Goal: Transaction & Acquisition: Register for event/course

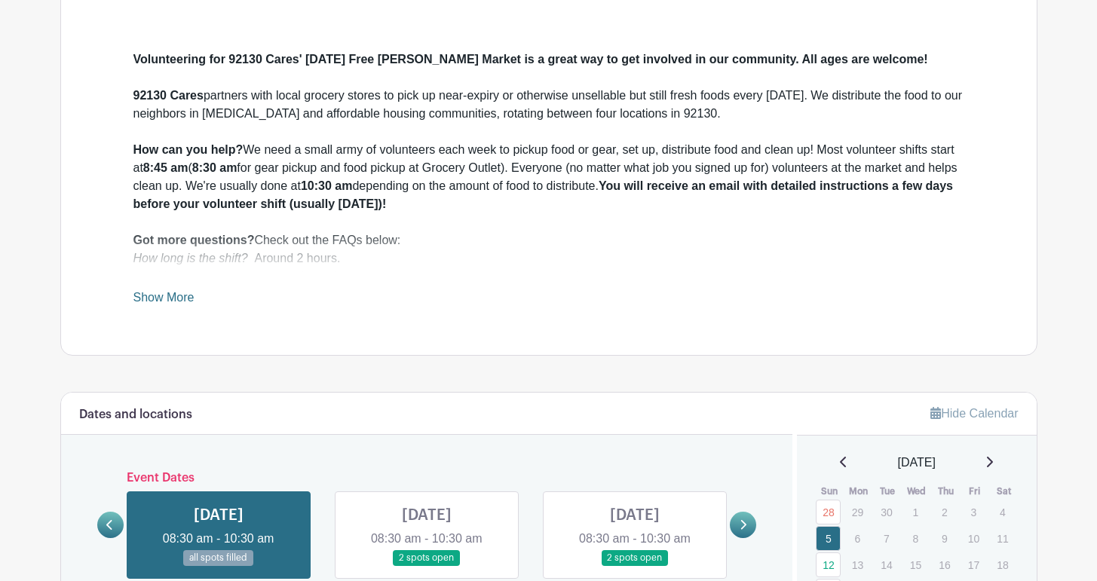
scroll to position [746, 0]
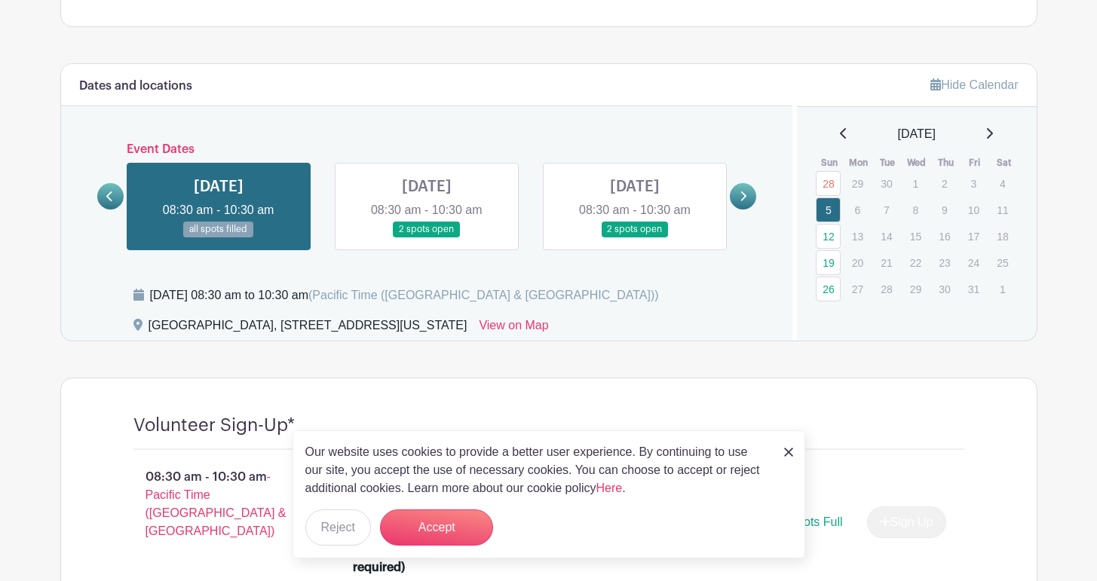
click at [427, 238] on link at bounding box center [427, 238] width 0 height 0
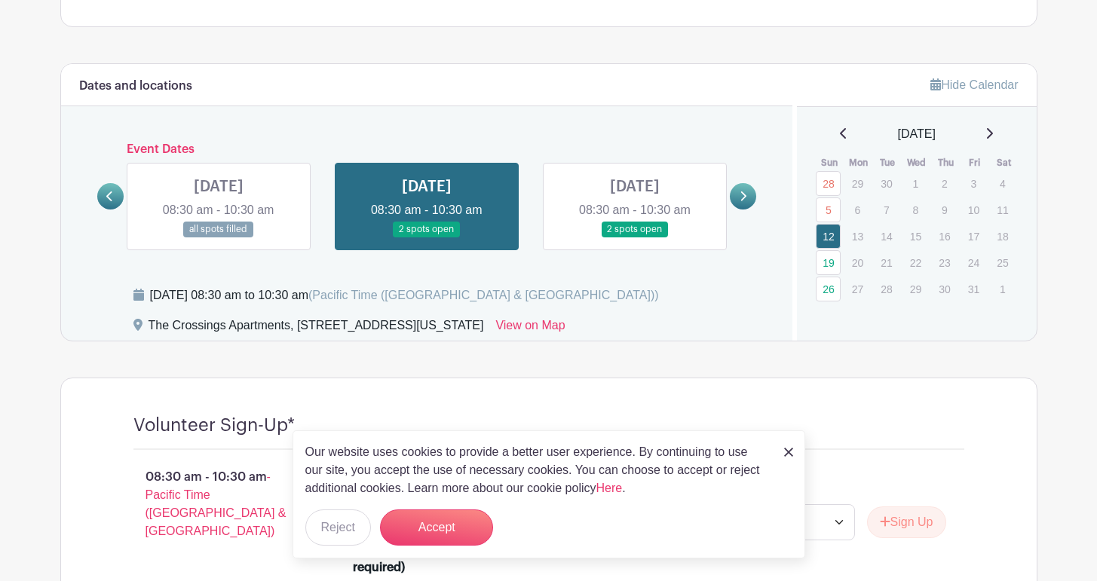
click at [219, 238] on link at bounding box center [219, 238] width 0 height 0
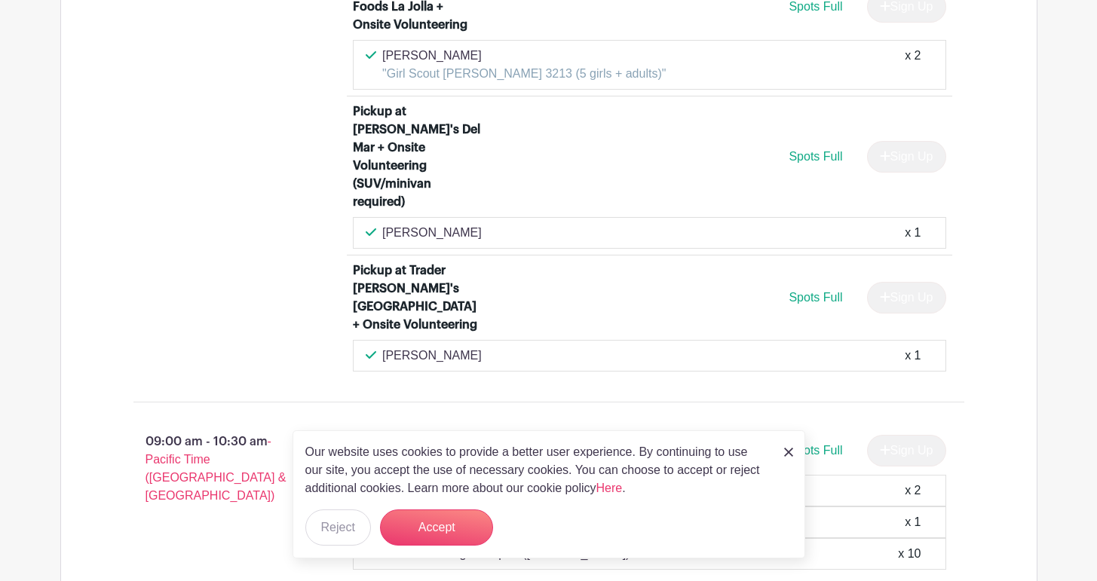
scroll to position [2123, 0]
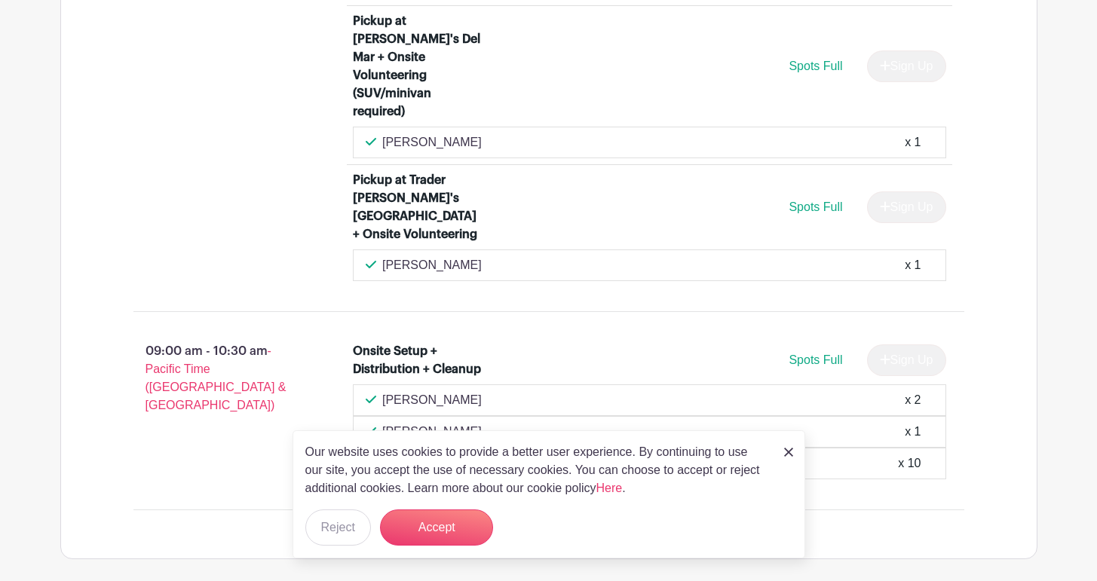
click at [791, 449] on img at bounding box center [788, 452] width 9 height 9
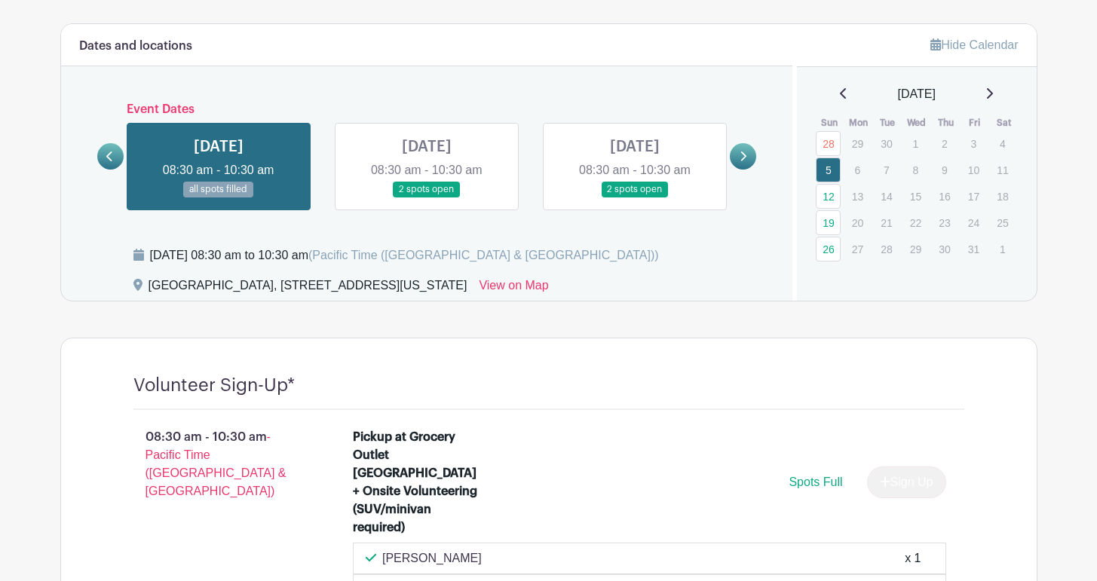
scroll to position [723, 0]
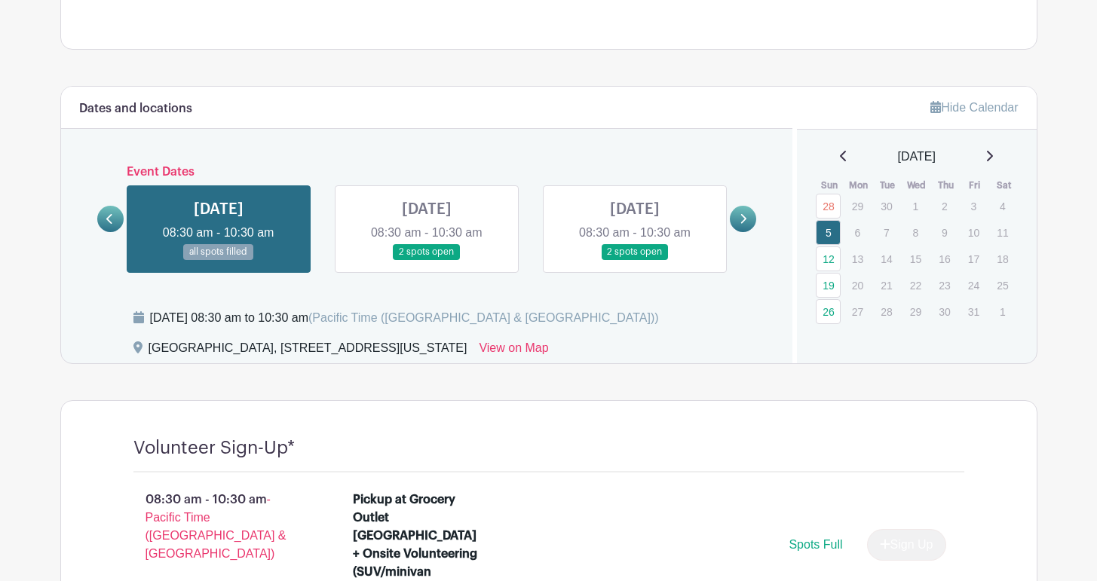
click at [427, 260] on link at bounding box center [427, 260] width 0 height 0
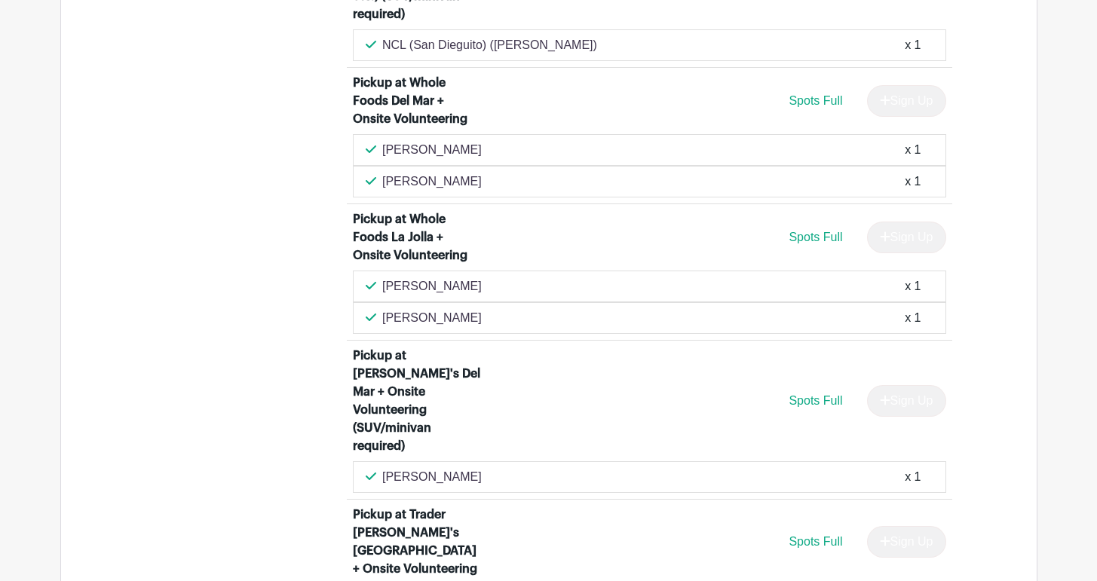
scroll to position [2104, 0]
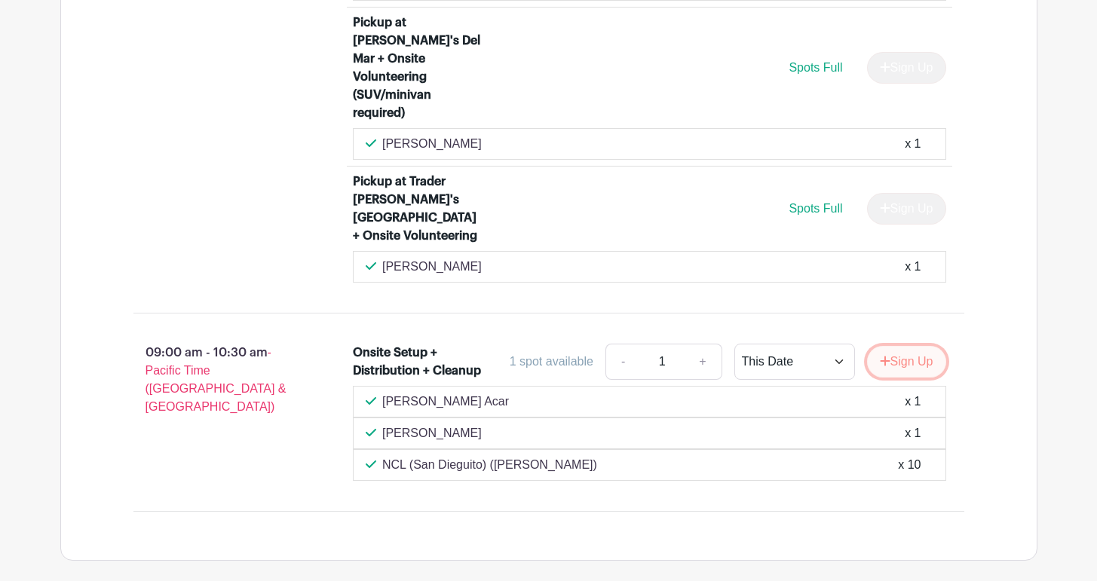
click at [888, 346] on button "Sign Up" at bounding box center [906, 362] width 79 height 32
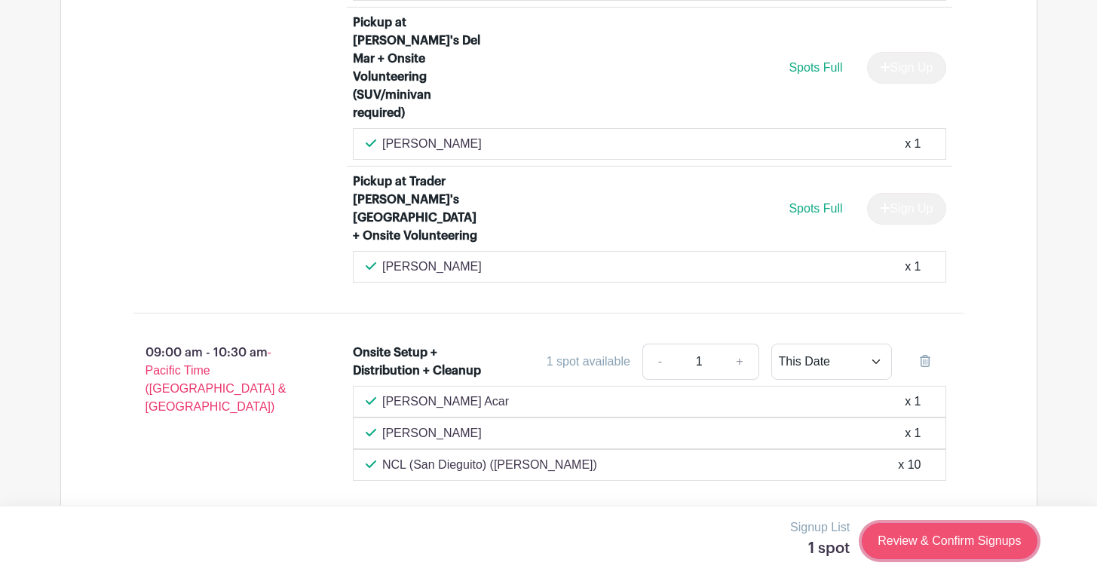
click at [933, 541] on link "Review & Confirm Signups" at bounding box center [949, 541] width 175 height 36
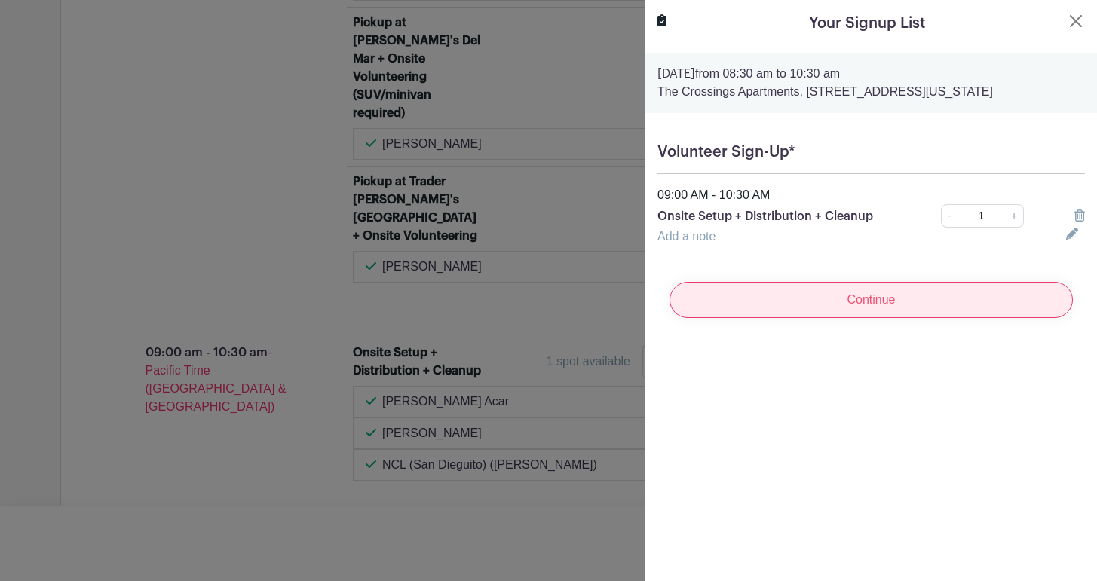
click at [894, 302] on input "Continue" at bounding box center [871, 300] width 403 height 36
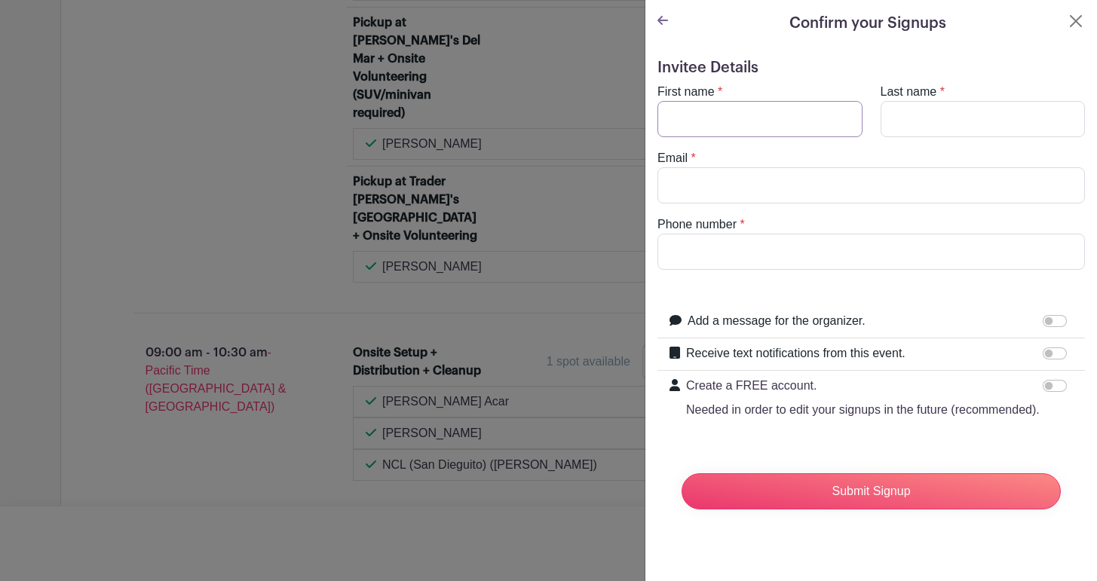
click at [813, 128] on input "First name" at bounding box center [760, 119] width 205 height 36
type input "Isla"
type input "[PERSON_NAME]"
type input "[EMAIL_ADDRESS][DOMAIN_NAME]"
type input "8582847592"
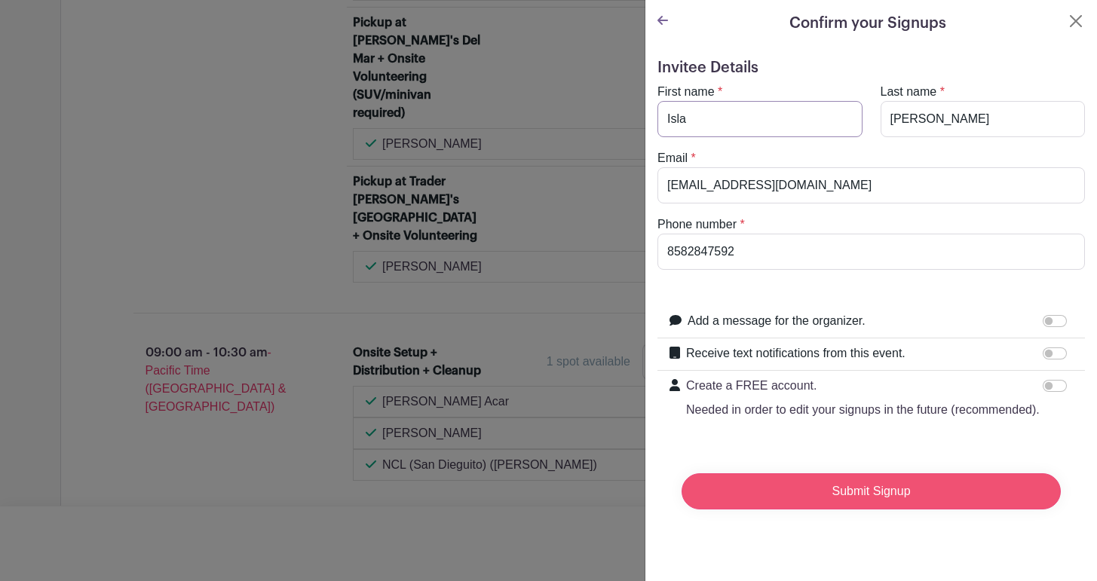
type input "Isla"
click at [775, 498] on input "Submit Signup" at bounding box center [871, 492] width 379 height 36
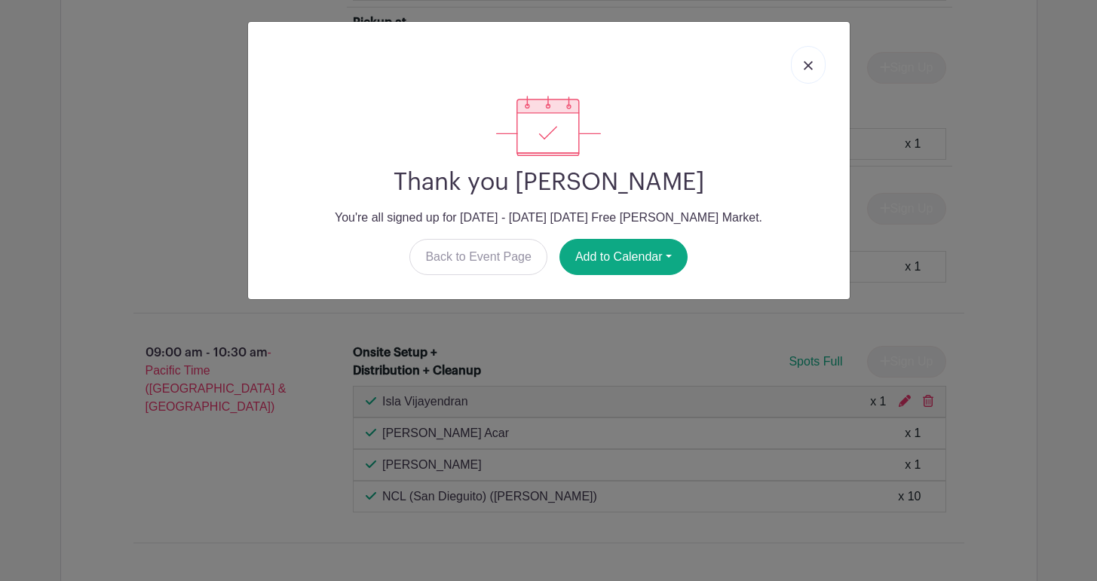
click at [813, 62] on link at bounding box center [808, 65] width 35 height 38
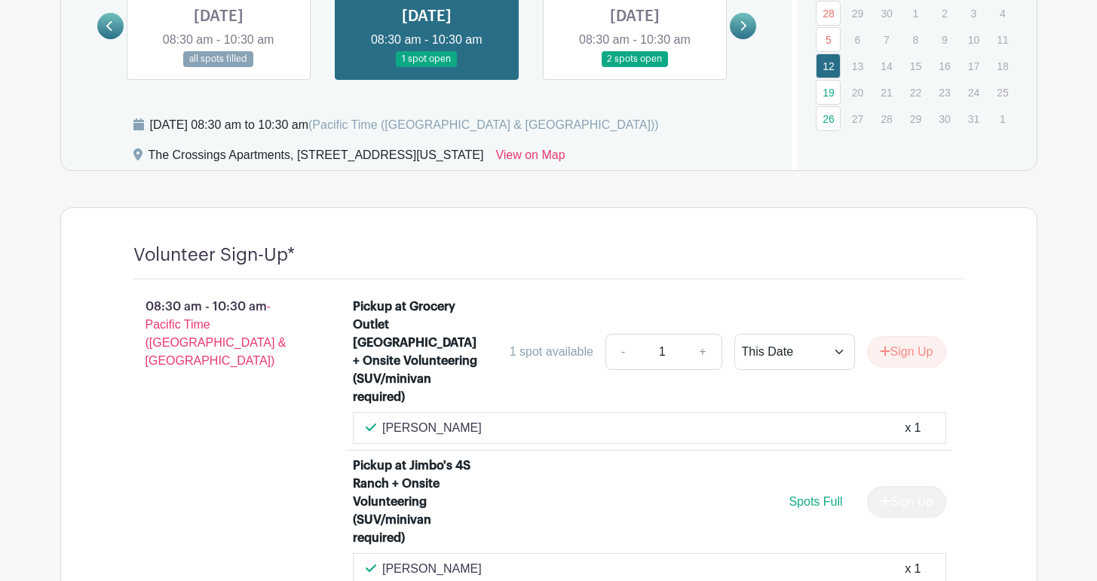
scroll to position [247, 0]
